Goal: Information Seeking & Learning: Learn about a topic

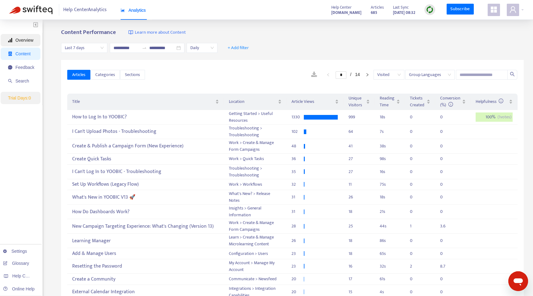
click at [21, 40] on span "Overview" at bounding box center [24, 40] width 18 height 5
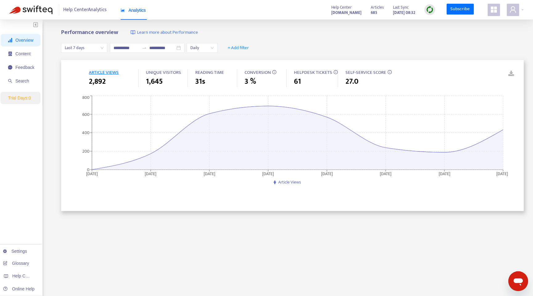
click at [197, 48] on span "Daily" at bounding box center [201, 47] width 23 height 9
click at [214, 71] on div "Weekly" at bounding box center [247, 70] width 107 height 7
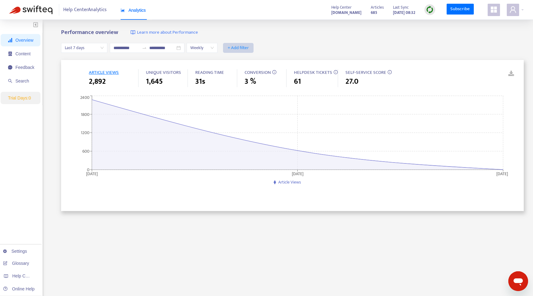
click at [240, 47] on span "+ Add filter" at bounding box center [238, 47] width 21 height 7
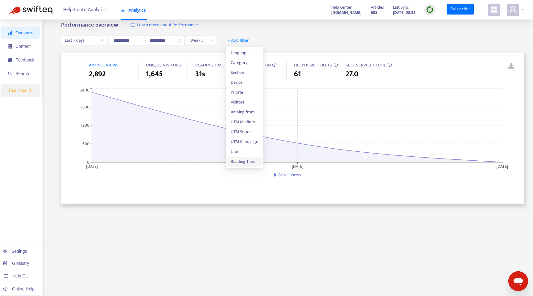
scroll to position [8, 0]
click at [246, 100] on span "Visitors" at bounding box center [244, 101] width 27 height 7
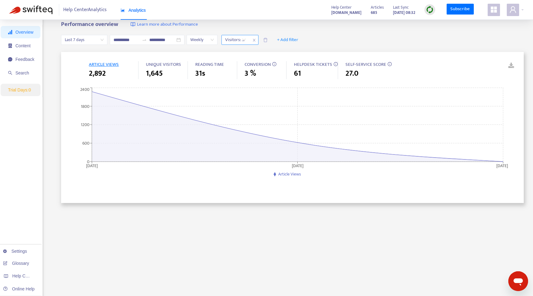
click at [243, 44] on div "Visitors: All" at bounding box center [235, 39] width 27 height 9
click at [255, 72] on div "End Users" at bounding box center [283, 71] width 107 height 7
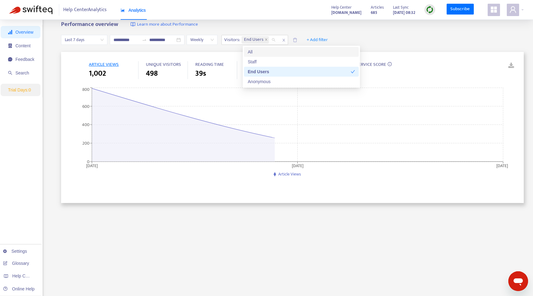
click at [266, 25] on div "Performance overview Learn more about Performance" at bounding box center [292, 24] width 463 height 7
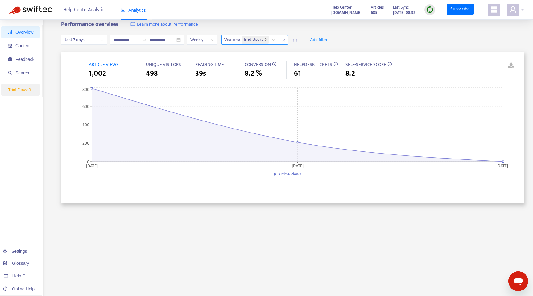
click at [267, 40] on icon "close" at bounding box center [266, 39] width 2 height 2
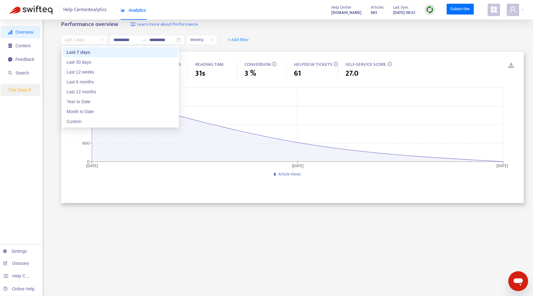
click at [97, 38] on span "Last 7 days" at bounding box center [84, 39] width 39 height 9
click at [98, 62] on div "Last 30 days" at bounding box center [120, 62] width 107 height 7
type input "**********"
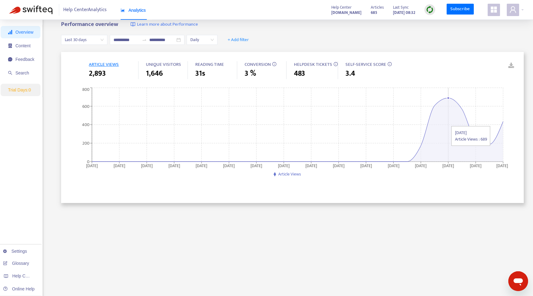
click at [445, 122] on icon at bounding box center [297, 130] width 411 height 64
click at [447, 111] on icon at bounding box center [297, 130] width 411 height 64
click at [32, 44] on span "Content" at bounding box center [21, 45] width 26 height 12
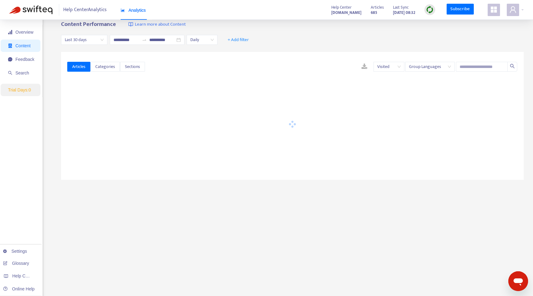
click at [202, 39] on span "Daily" at bounding box center [201, 39] width 23 height 9
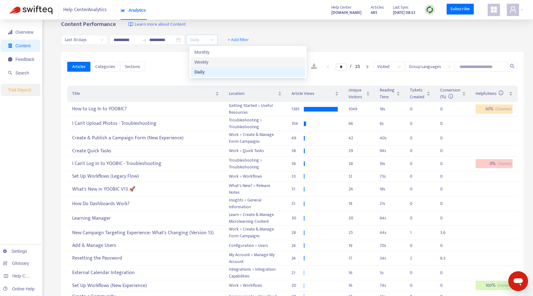
click at [205, 65] on div "Weekly" at bounding box center [247, 62] width 107 height 7
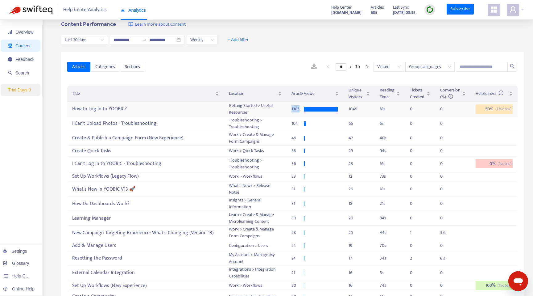
drag, startPoint x: 292, startPoint y: 108, endPoint x: 307, endPoint y: 108, distance: 15.4
click at [307, 108] on div "1385" at bounding box center [315, 109] width 46 height 7
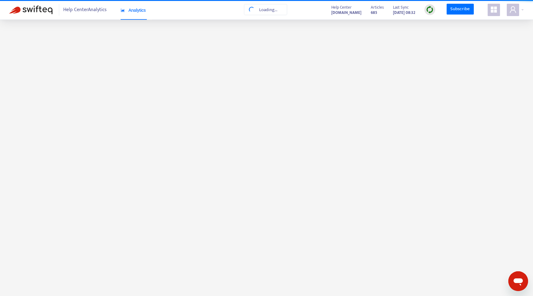
scroll to position [0, 0]
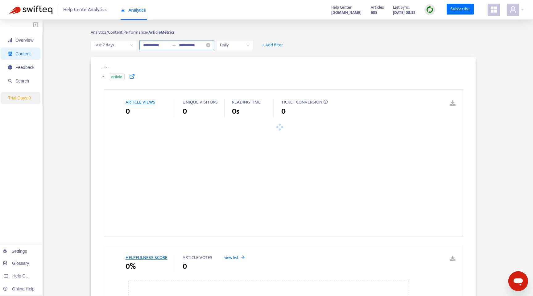
type input "**********"
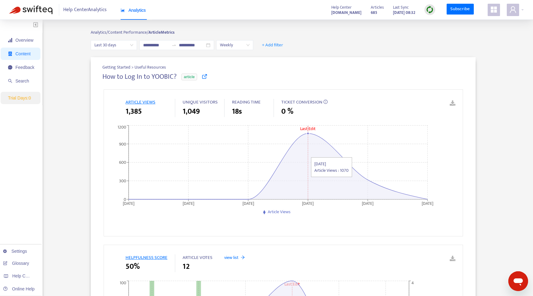
scroll to position [8, 0]
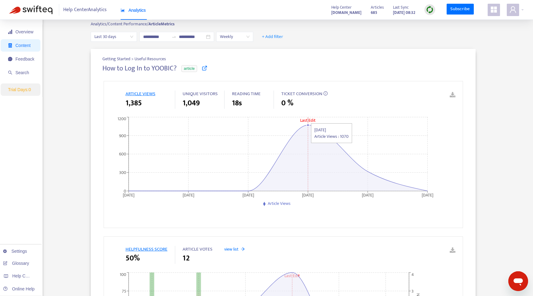
click at [303, 119] on tspan "Last Edit" at bounding box center [307, 120] width 15 height 7
click at [315, 122] on tspan "Last Edit" at bounding box center [307, 120] width 15 height 7
click at [306, 132] on icon at bounding box center [278, 158] width 299 height 66
click at [311, 120] on tspan "Last Edit" at bounding box center [307, 120] width 15 height 7
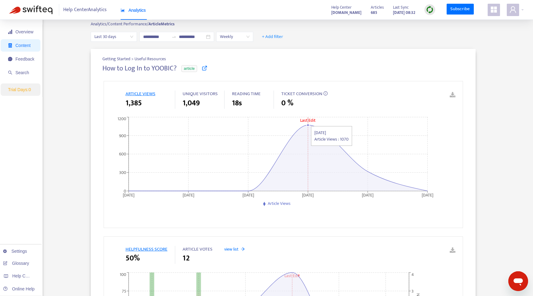
click at [304, 123] on tspan "Last Edit" at bounding box center [307, 120] width 15 height 7
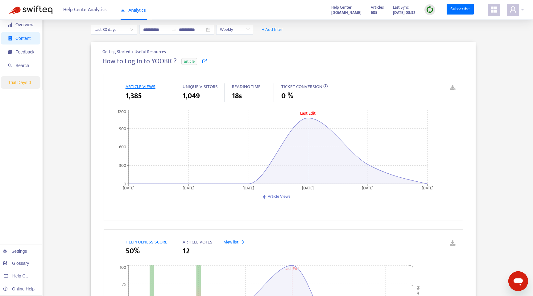
scroll to position [0, 0]
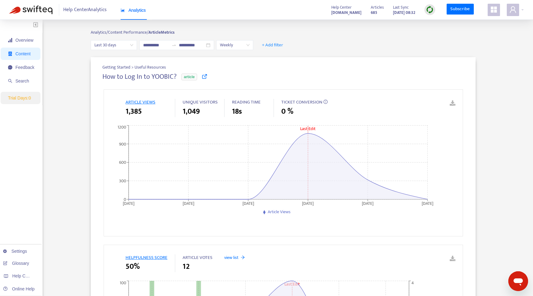
click at [27, 56] on span "Content" at bounding box center [22, 53] width 15 height 5
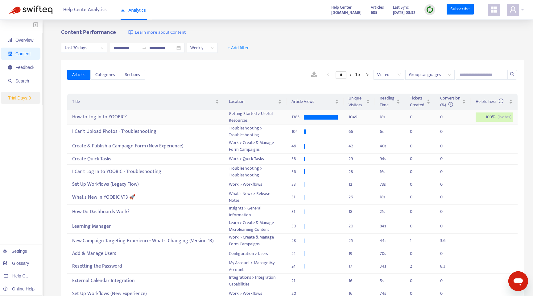
click at [191, 118] on div "How to Log In to YOOBIC?" at bounding box center [145, 117] width 147 height 10
click at [24, 62] on span "Feedback" at bounding box center [21, 67] width 26 height 12
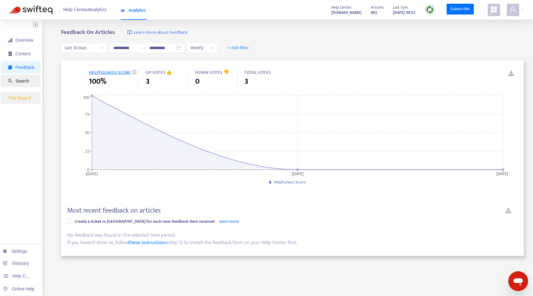
click at [26, 78] on span "Search" at bounding box center [22, 80] width 14 height 5
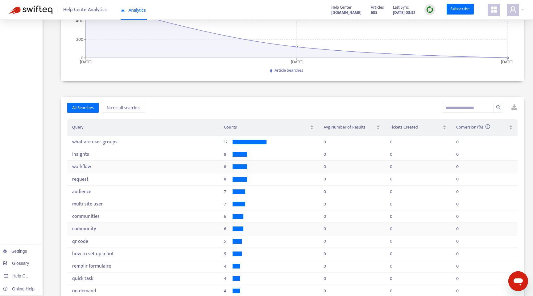
scroll to position [96, 0]
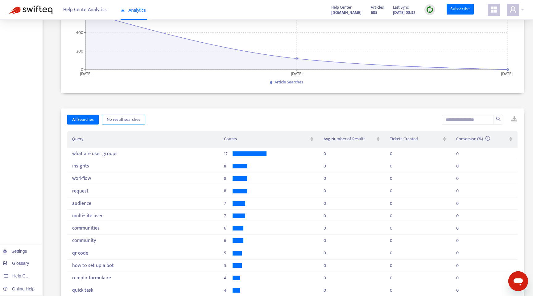
click at [131, 120] on span "No result searches" at bounding box center [124, 119] width 34 height 7
click at [93, 119] on span "All Searches" at bounding box center [83, 119] width 22 height 7
click at [105, 117] on button "No result searches" at bounding box center [123, 119] width 43 height 10
click at [93, 118] on span "All Searches" at bounding box center [83, 119] width 22 height 7
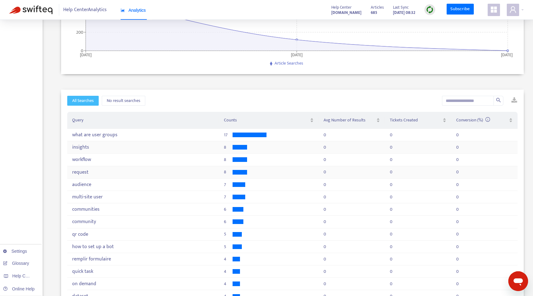
scroll to position [0, 0]
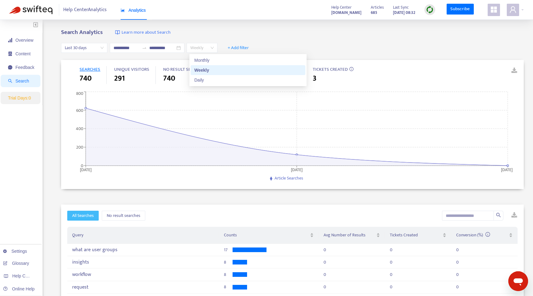
click at [194, 50] on span "Weekly" at bounding box center [201, 47] width 23 height 9
click at [232, 43] on button "+ Add filter" at bounding box center [238, 48] width 31 height 10
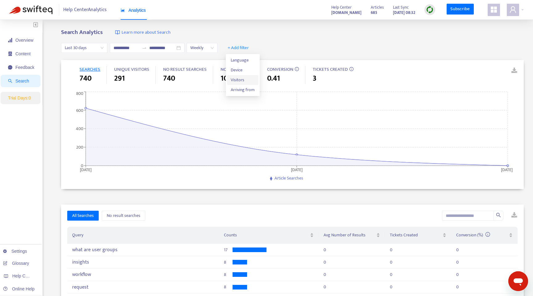
click at [244, 77] on span "Visitors" at bounding box center [243, 80] width 24 height 7
click at [252, 48] on div at bounding box center [241, 47] width 37 height 7
click at [253, 79] on div "End Users" at bounding box center [283, 79] width 107 height 7
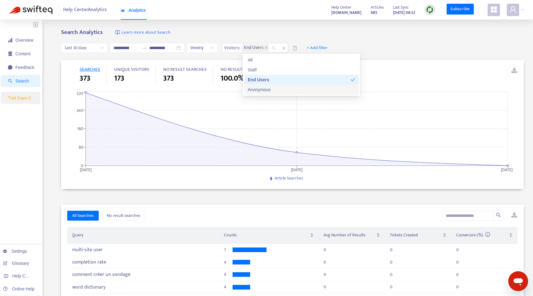
click at [231, 15] on div "Help Center Analytics Analytics Help Center [DOMAIN_NAME] Articles 685 Last Syn…" at bounding box center [266, 10] width 533 height 20
